Goal: Task Accomplishment & Management: Manage account settings

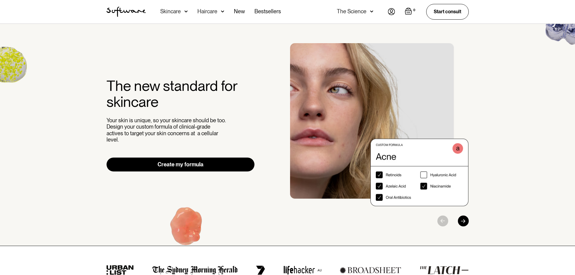
click at [394, 12] on div "0 Your Cart ( 0 items) Free shipping on all orders above $49! You might also be…" at bounding box center [428, 11] width 81 height 15
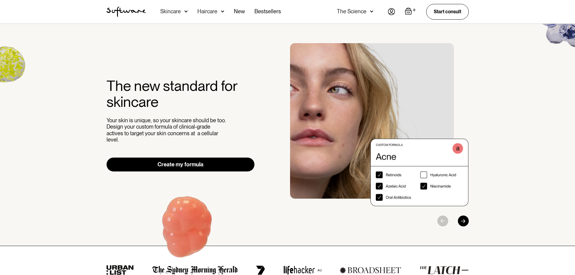
click at [391, 11] on img at bounding box center [391, 11] width 7 height 7
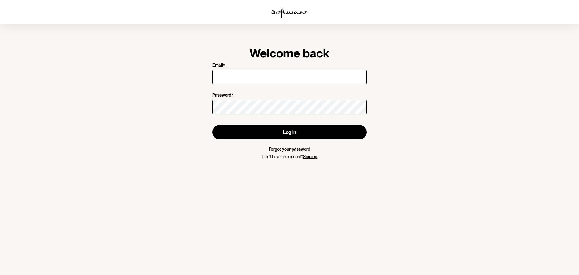
click at [244, 80] on input "Email *" at bounding box center [289, 77] width 155 height 14
type input "mattyoung28@hotmail.com"
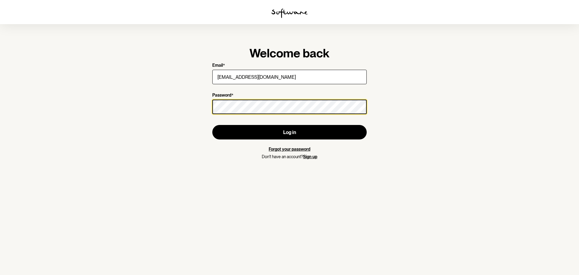
click at [212, 125] on button "Log in" at bounding box center [289, 132] width 155 height 14
click at [205, 105] on div "Welcome back Email * mattyoung28@hotmail.com Password * Log in Forgot your pass…" at bounding box center [290, 102] width 174 height 133
click at [212, 125] on button "Log in" at bounding box center [289, 132] width 155 height 14
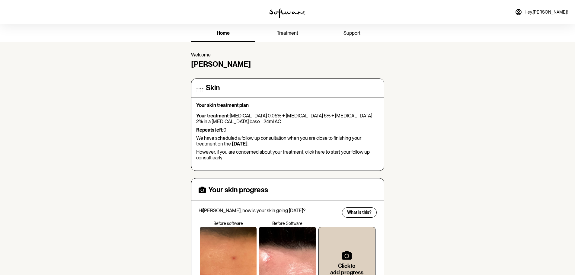
click at [349, 35] on span "support" at bounding box center [351, 33] width 17 height 6
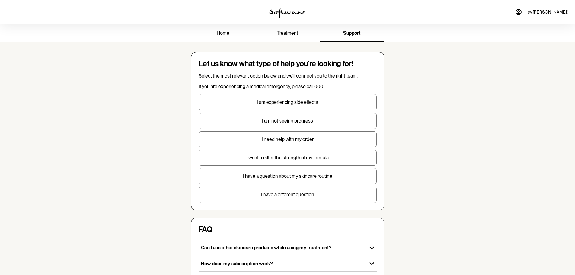
click at [543, 12] on span "Hey, Matthew !" at bounding box center [546, 12] width 43 height 5
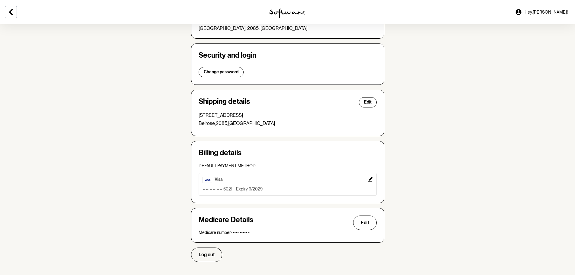
scroll to position [96, 0]
click at [371, 179] on icon "Edit" at bounding box center [370, 179] width 5 height 5
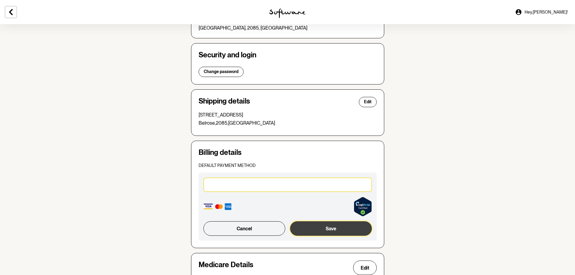
click at [328, 228] on button "Save" at bounding box center [330, 228] width 81 height 14
